Goal: Navigation & Orientation: Understand site structure

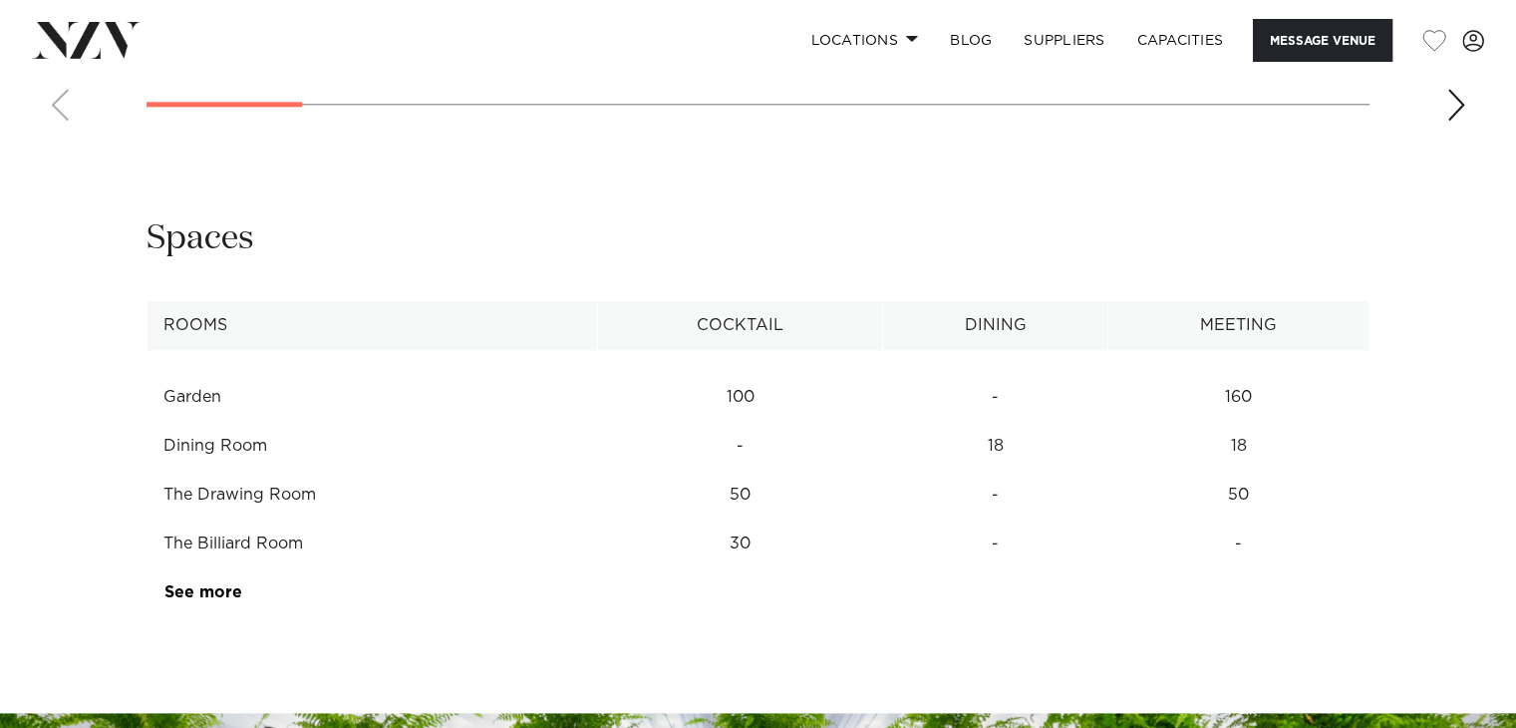
scroll to position [2299, 0]
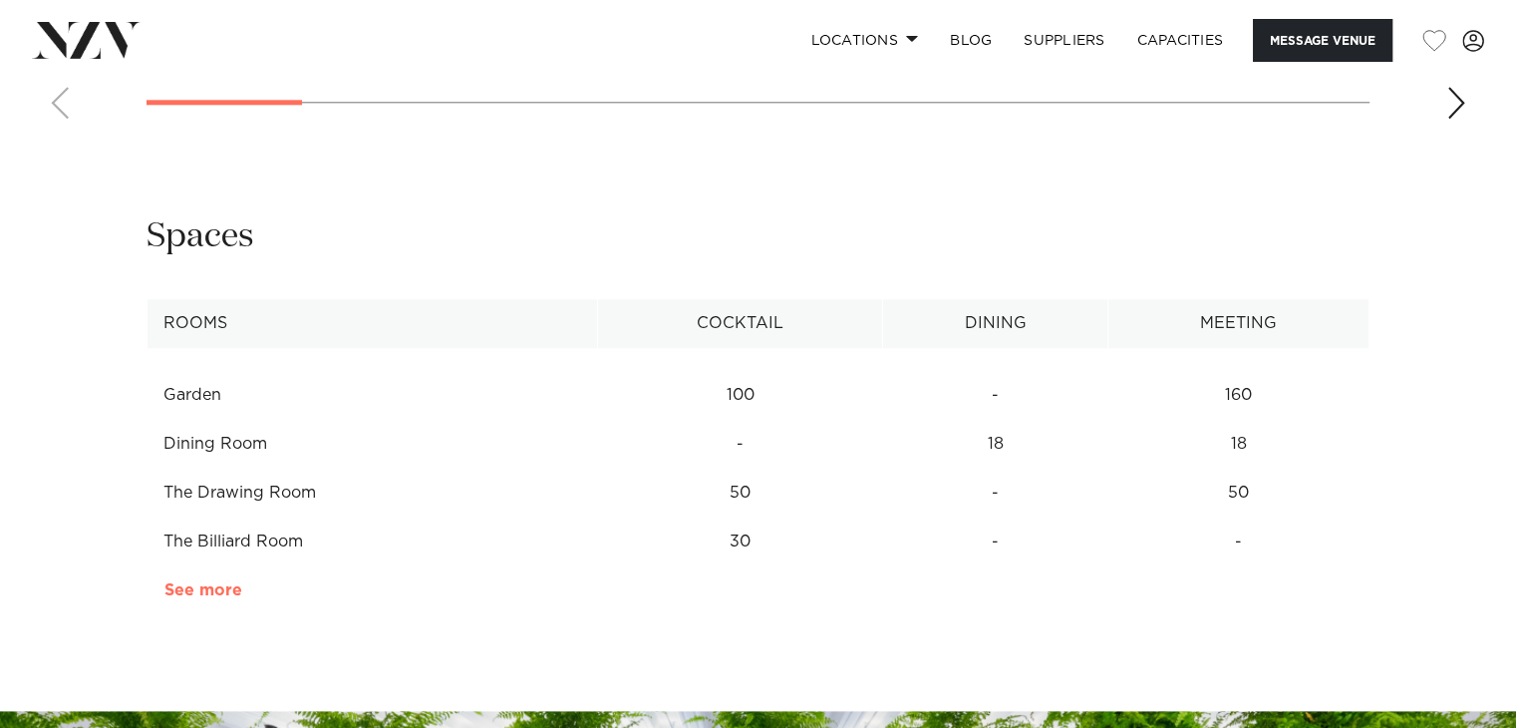
click at [200, 583] on link "See more" at bounding box center [242, 590] width 156 height 16
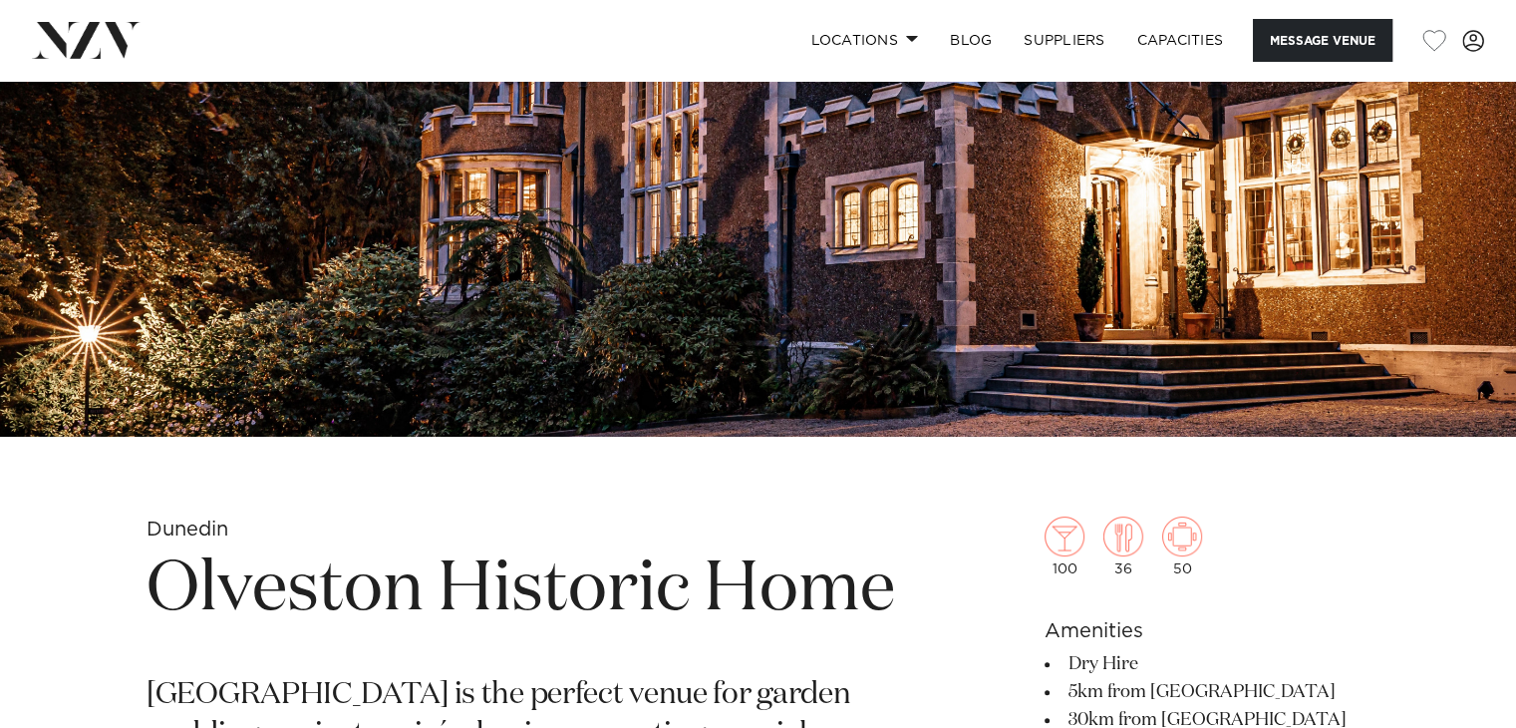
scroll to position [255, 0]
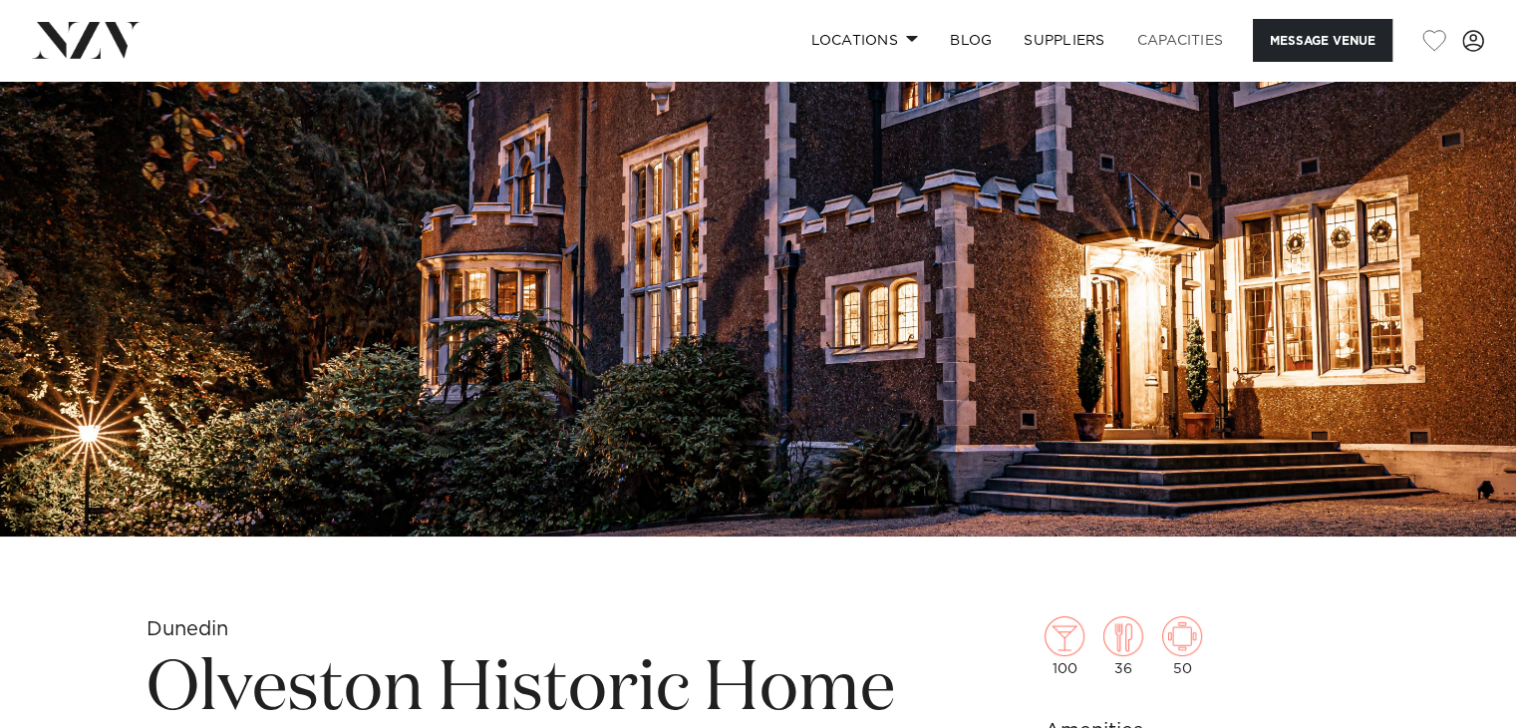
click at [1180, 42] on link "Capacities" at bounding box center [1181, 40] width 119 height 43
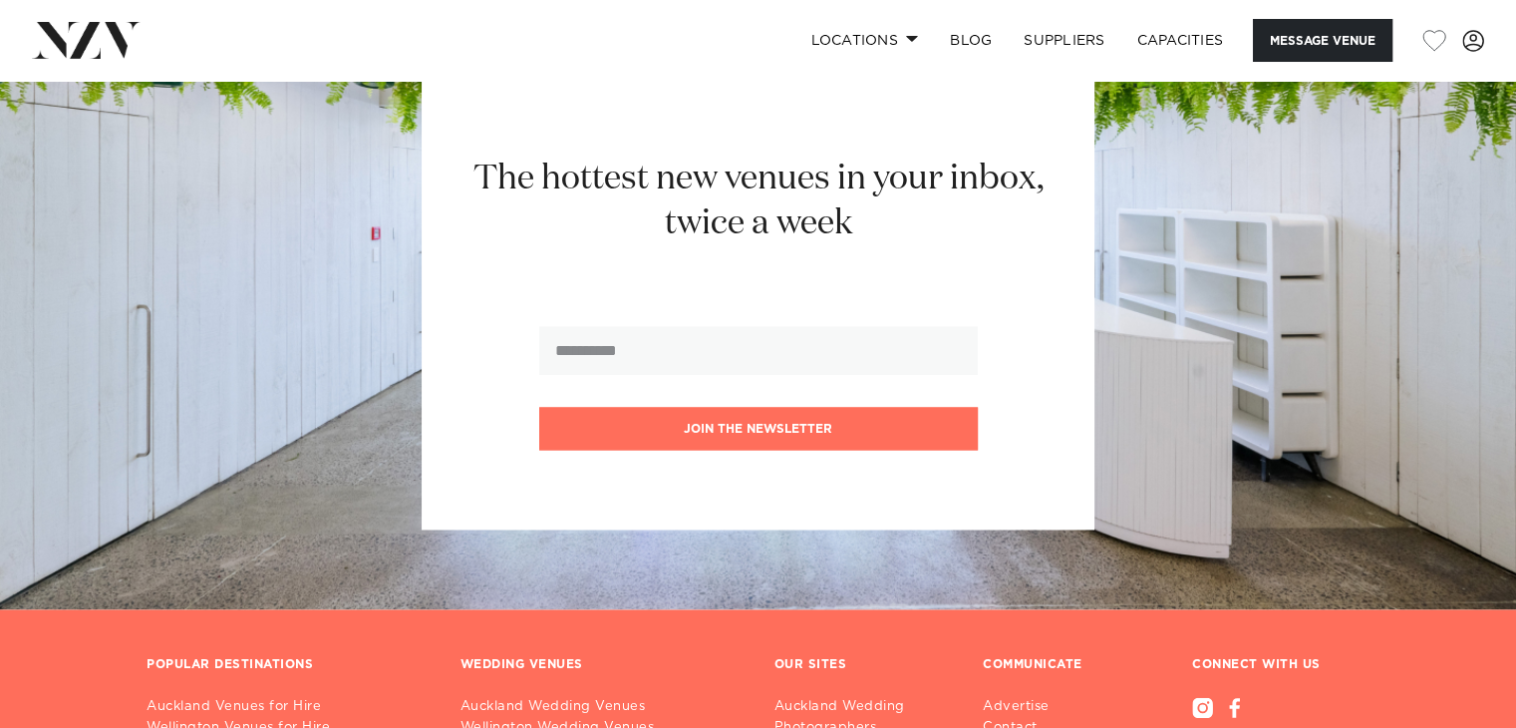
scroll to position [2991, 0]
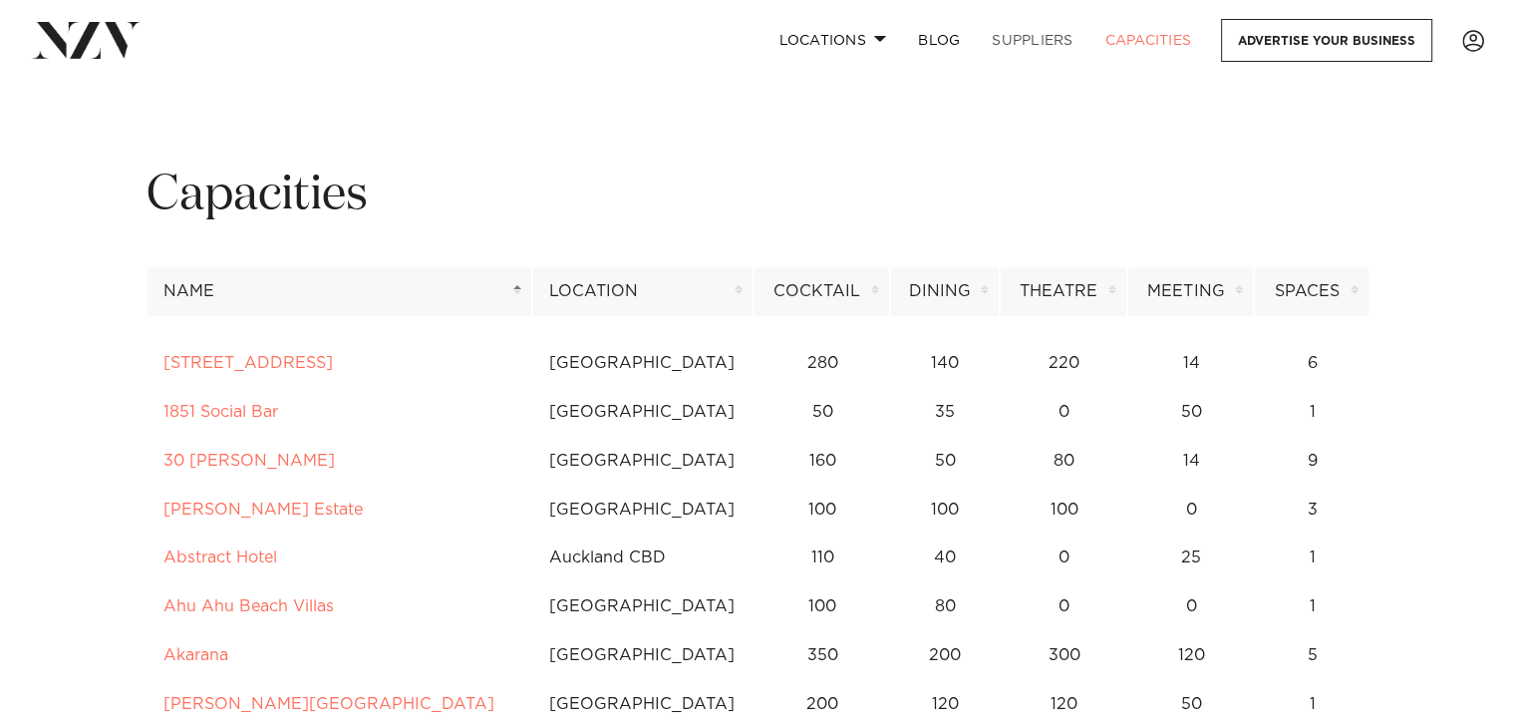
click at [1017, 30] on link "SUPPLIERS" at bounding box center [1032, 40] width 113 height 43
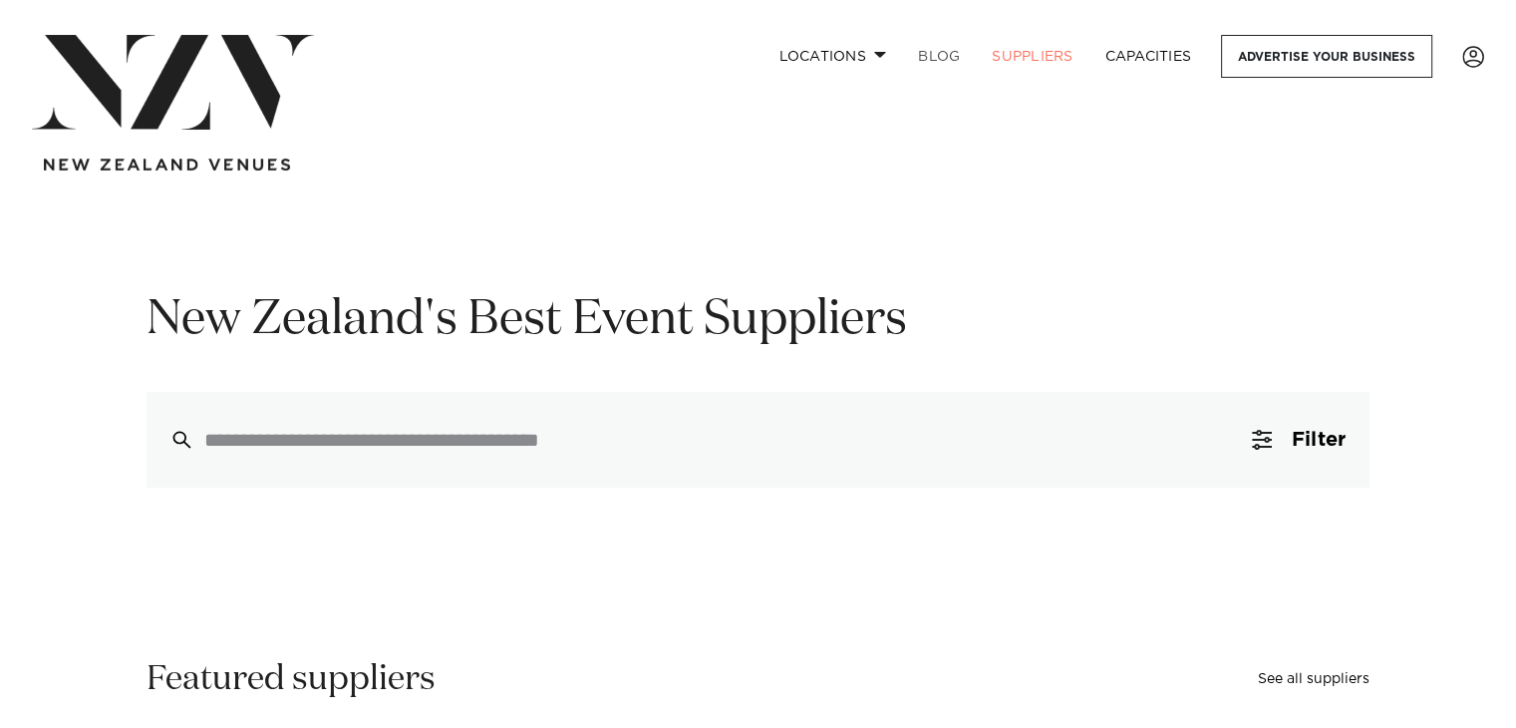
click at [939, 56] on link "BLOG" at bounding box center [939, 56] width 74 height 43
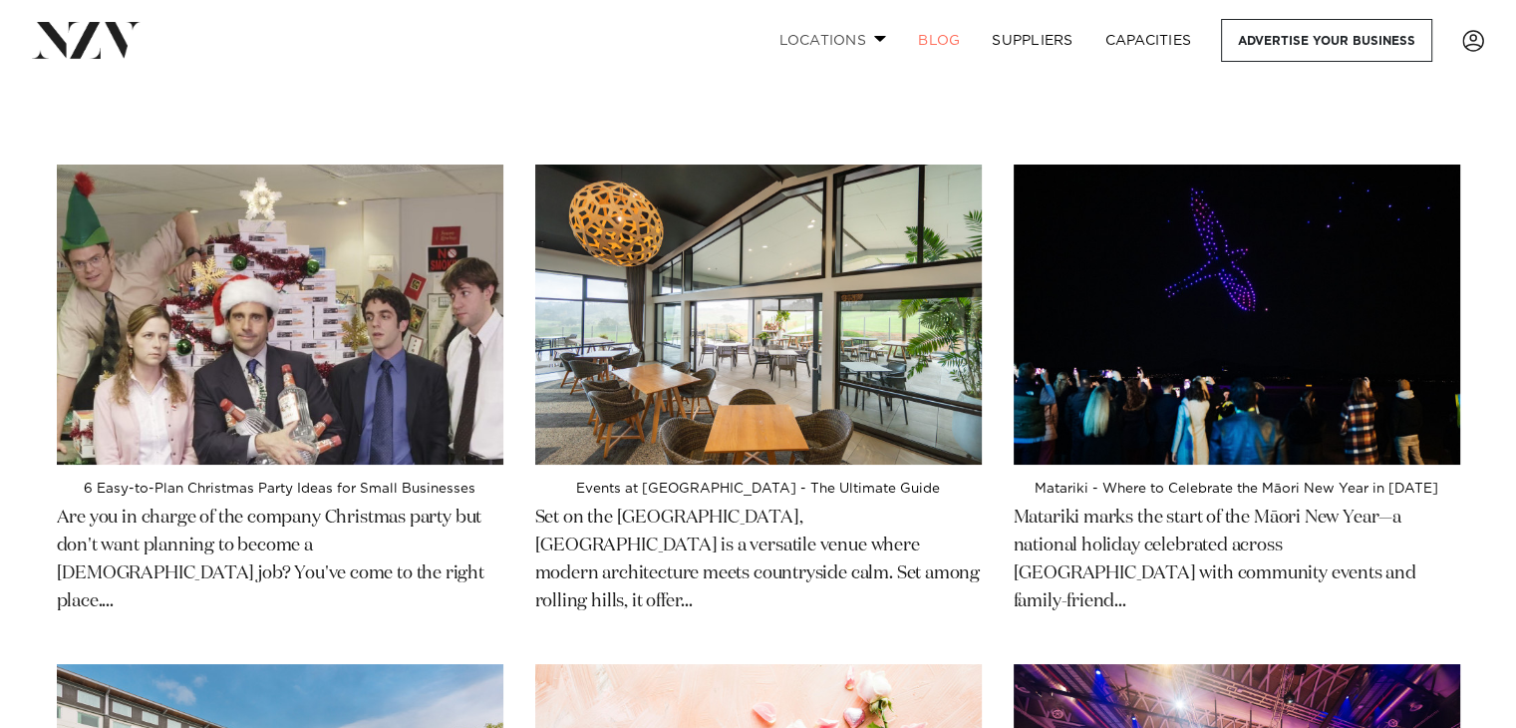
click at [874, 41] on span at bounding box center [880, 38] width 13 height 7
